Goal: Task Accomplishment & Management: Complete application form

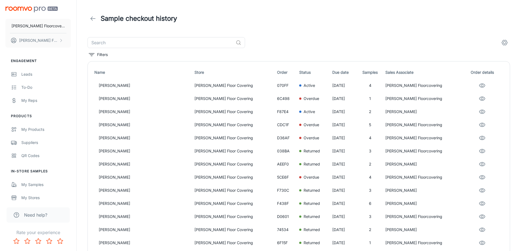
click at [93, 20] on icon at bounding box center [93, 18] width 7 height 7
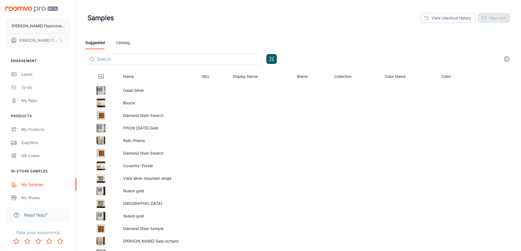
click at [123, 41] on link "Catalog" at bounding box center [123, 42] width 14 height 13
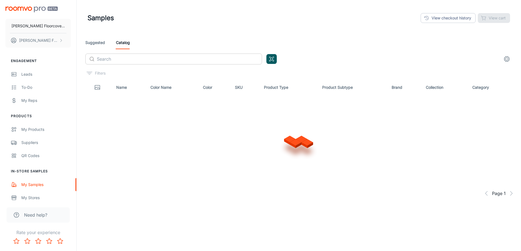
click at [122, 60] on input "text" at bounding box center [179, 59] width 165 height 11
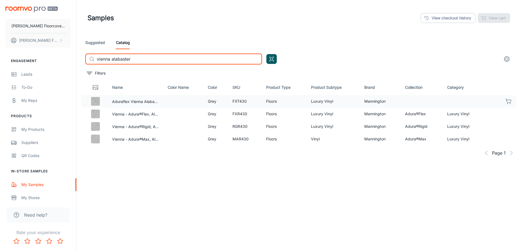
type input "vienna alabaster"
click at [510, 101] on icon "button" at bounding box center [508, 101] width 7 height 7
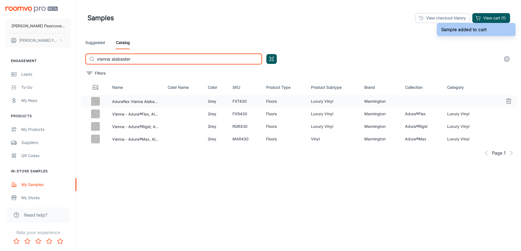
drag, startPoint x: 146, startPoint y: 59, endPoint x: 94, endPoint y: 62, distance: 52.6
click at [94, 62] on div "​ vienna alabaster ​" at bounding box center [173, 59] width 177 height 11
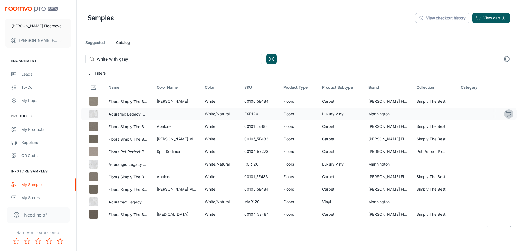
click at [505, 114] on icon "button" at bounding box center [508, 114] width 7 height 7
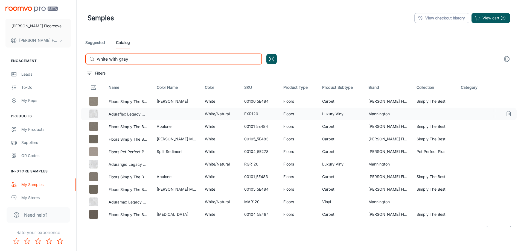
drag, startPoint x: 126, startPoint y: 60, endPoint x: 90, endPoint y: 61, distance: 36.1
click at [90, 61] on div "​ white with gray ​" at bounding box center [173, 59] width 177 height 11
type input "y"
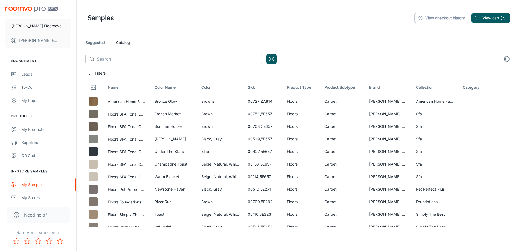
click at [110, 59] on input "text" at bounding box center [179, 59] width 165 height 11
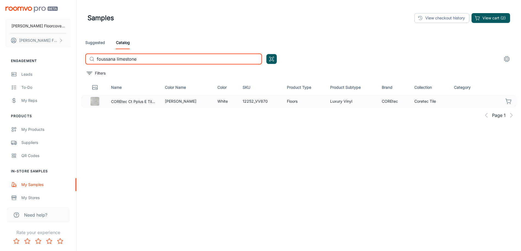
type input "foussana limestone"
click at [510, 101] on icon "button" at bounding box center [508, 101] width 7 height 7
drag, startPoint x: 148, startPoint y: 58, endPoint x: 68, endPoint y: 63, distance: 80.5
click at [68, 63] on div "[PERSON_NAME] Floorcovering [PERSON_NAME] Floorcovering Engagement Leads To-do …" at bounding box center [260, 139] width 521 height 279
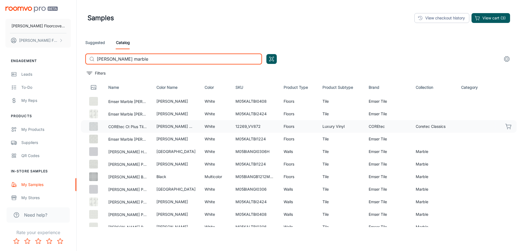
type input "[PERSON_NAME] marble"
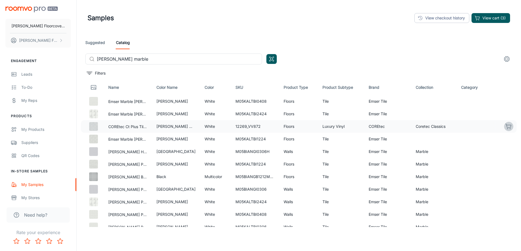
click at [505, 127] on icon "button" at bounding box center [508, 126] width 7 height 7
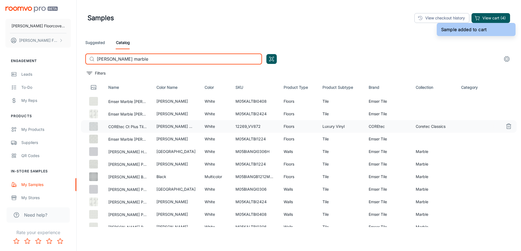
drag, startPoint x: 145, startPoint y: 59, endPoint x: 86, endPoint y: 60, distance: 59.0
click at [86, 60] on div "​ [PERSON_NAME] marble ​" at bounding box center [173, 59] width 177 height 11
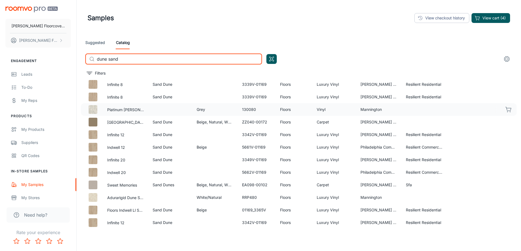
scroll to position [82, 0]
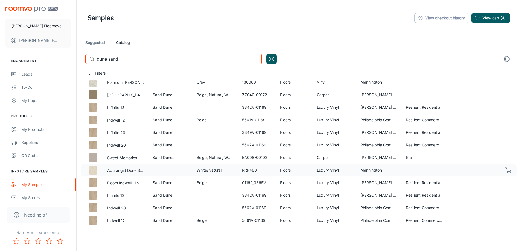
click at [505, 171] on icon "button" at bounding box center [507, 170] width 5 height 4
drag, startPoint x: 129, startPoint y: 57, endPoint x: 34, endPoint y: 62, distance: 95.3
click at [34, 62] on div "[PERSON_NAME] Floorcovering [PERSON_NAME] Floorcovering Engagement Leads To-do …" at bounding box center [260, 139] width 521 height 279
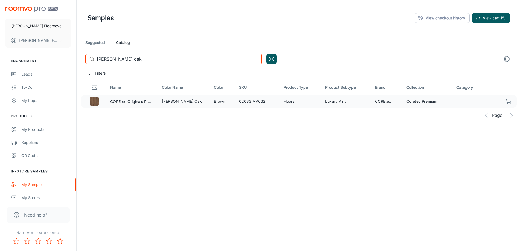
type input "[PERSON_NAME] oak"
click at [506, 101] on icon "button" at bounding box center [508, 101] width 7 height 7
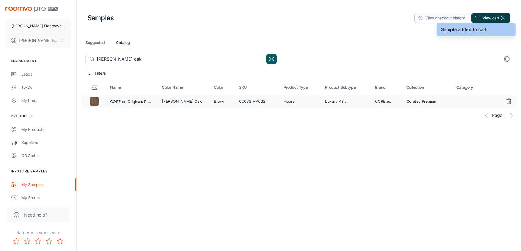
click at [496, 18] on button "View cart (6)" at bounding box center [490, 18] width 39 height 10
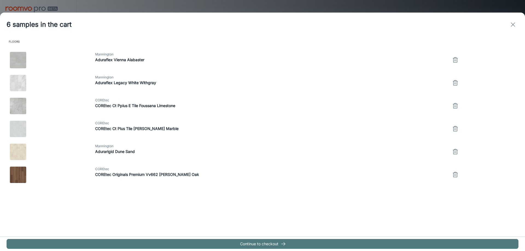
click at [290, 246] on button "Continue to checkout" at bounding box center [263, 244] width 512 height 10
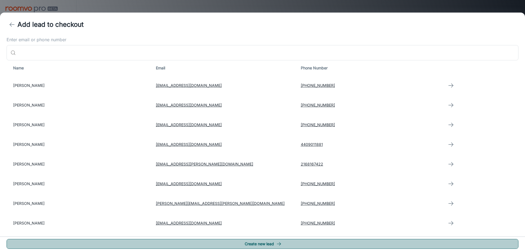
click at [292, 243] on button "Create new lead" at bounding box center [263, 244] width 512 height 10
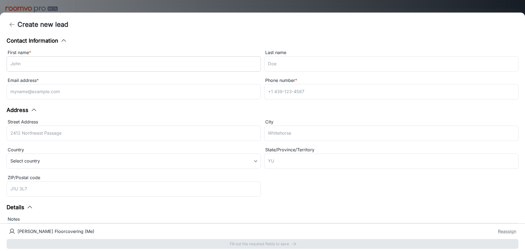
click at [61, 65] on input "First name *" at bounding box center [134, 63] width 254 height 15
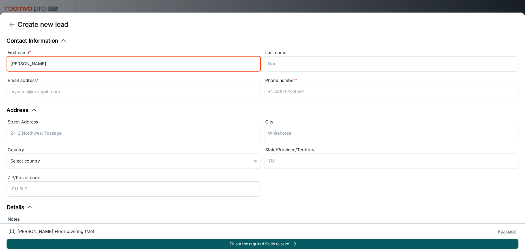
type input "[PERSON_NAME]"
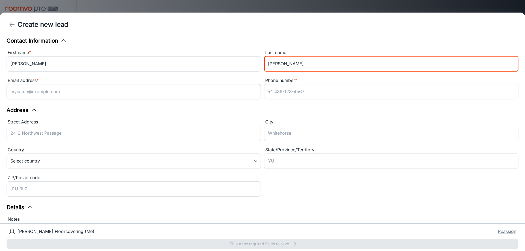
type input "[PERSON_NAME]"
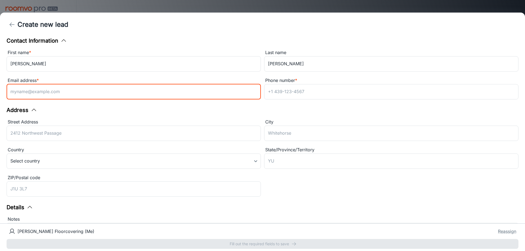
click at [80, 92] on input "Email address *" at bounding box center [134, 91] width 254 height 15
type input "[EMAIL_ADDRESS][DOMAIN_NAME]"
click at [311, 93] on input "Phone number *" at bounding box center [391, 91] width 254 height 15
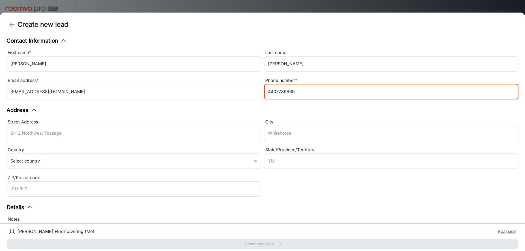
type input "4407739669"
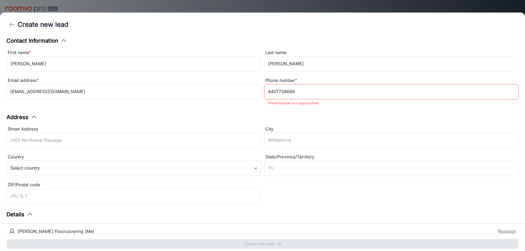
click at [308, 115] on div "Address Street Address ​ City ​ Country Select country ​ State/Province/Territo…" at bounding box center [263, 159] width 512 height 93
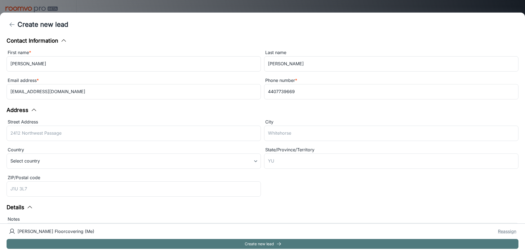
click at [322, 245] on button "Create new lead" at bounding box center [263, 244] width 512 height 10
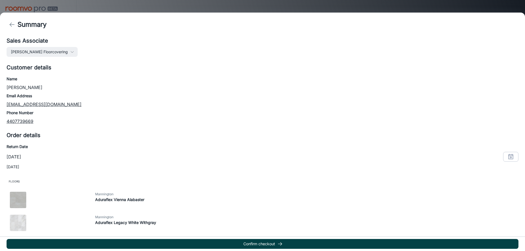
click at [282, 245] on icon "button" at bounding box center [279, 243] width 5 height 5
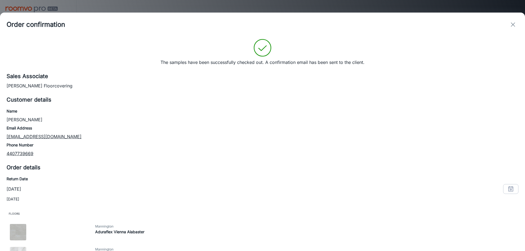
click at [512, 25] on line "exit" at bounding box center [513, 25] width 4 height 4
